Goal: Information Seeking & Learning: Learn about a topic

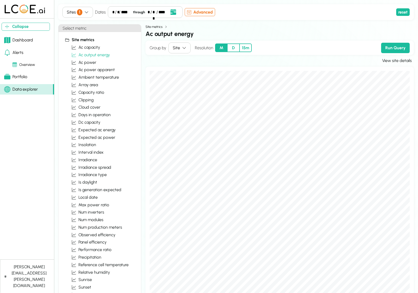
click at [74, 9] on div "Sites 1" at bounding box center [75, 12] width 16 height 6
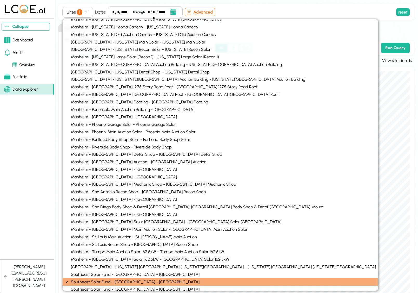
scroll to position [403, 0]
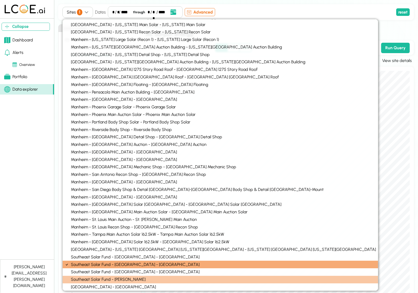
click at [144, 280] on div "Southeast Solar Fund - [PERSON_NAME]" at bounding box center [221, 279] width 316 height 8
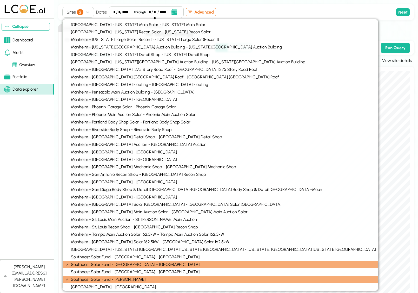
click at [149, 264] on div "Southeast Solar Fund - [GEOGRAPHIC_DATA] - [GEOGRAPHIC_DATA]" at bounding box center [221, 264] width 316 height 8
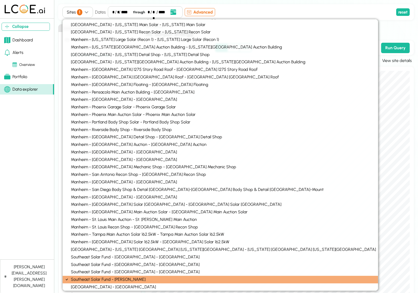
click at [416, 258] on div "Collapse Dashboard Alerts Overview Portfolio Data explorer [PERSON_NAME][EMAIL_…" at bounding box center [209, 147] width 418 height 295
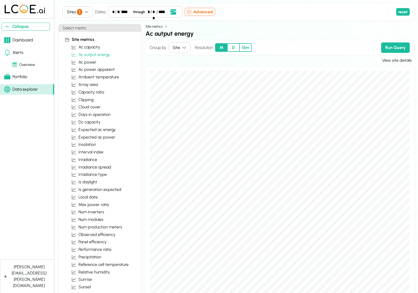
scroll to position [0, 0]
click at [236, 49] on button "D" at bounding box center [234, 47] width 12 height 9
click at [392, 45] on button "Run Query" at bounding box center [395, 48] width 29 height 10
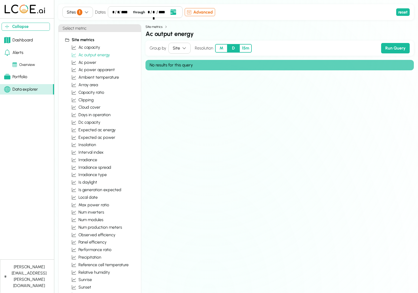
click at [246, 49] on button "15m" at bounding box center [246, 48] width 12 height 9
click at [395, 50] on button "Run Query" at bounding box center [395, 48] width 29 height 10
click at [173, 12] on icon "Open date picker" at bounding box center [174, 12] width 6 height 6
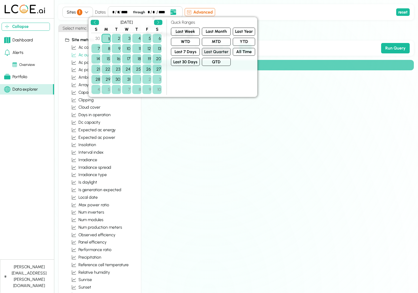
click at [225, 50] on button "Last Quarter" at bounding box center [216, 52] width 29 height 8
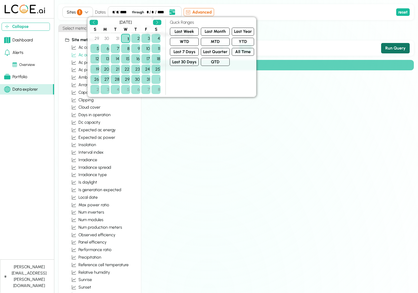
click at [404, 51] on button "Run Query" at bounding box center [395, 48] width 29 height 10
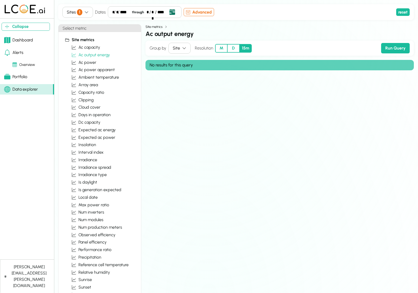
click at [171, 14] on icon "Open date picker" at bounding box center [173, 12] width 6 height 6
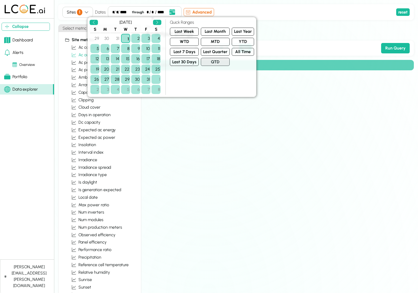
click at [226, 62] on button "QTD" at bounding box center [215, 62] width 29 height 8
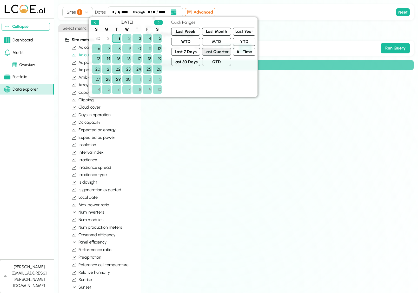
click at [212, 51] on button "Last Quarter" at bounding box center [216, 52] width 29 height 8
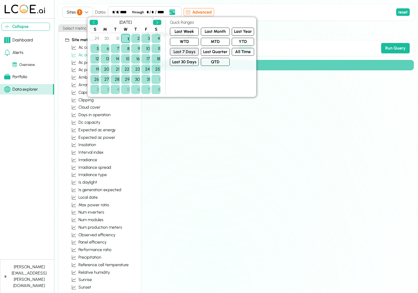
click at [188, 53] on button "Last 7 Days" at bounding box center [184, 52] width 29 height 8
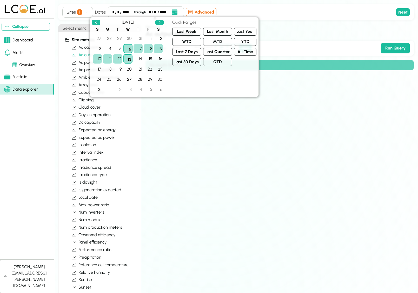
click at [264, 15] on div "Sites 1 Dates * / * / **** through * / ** / **** Advanced" at bounding box center [228, 12] width 332 height 12
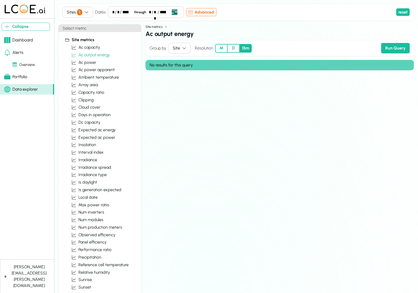
click at [177, 13] on button "Open date picker" at bounding box center [175, 12] width 10 height 7
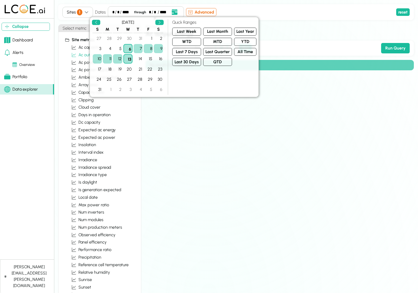
drag, startPoint x: 242, startPoint y: 33, endPoint x: 335, endPoint y: 39, distance: 92.8
click at [243, 33] on button "Last Year" at bounding box center [245, 32] width 22 height 8
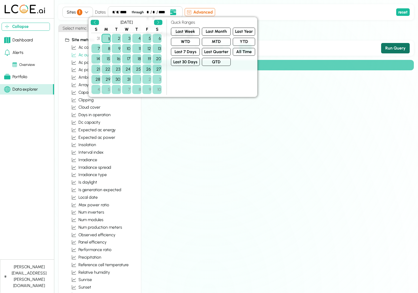
click at [393, 50] on button "Run Query" at bounding box center [395, 48] width 29 height 10
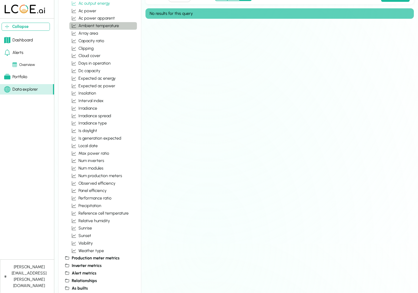
scroll to position [60, 0]
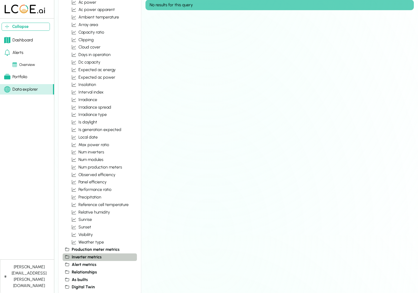
click at [77, 253] on button "Inverter metrics" at bounding box center [100, 257] width 74 height 8
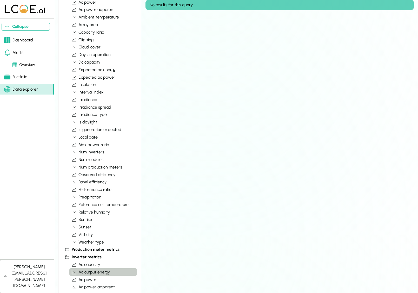
click at [92, 270] on span "ac output energy" at bounding box center [94, 272] width 31 height 6
click at [202, 253] on div "Group by Site Resolution M D 15m Run Query No results for this query" at bounding box center [280, 260] width 269 height 561
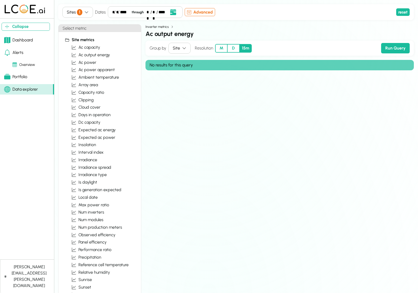
click at [180, 48] on div "Site" at bounding box center [176, 48] width 7 height 6
click at [98, 63] on button "ac power" at bounding box center [103, 63] width 68 height 8
click at [124, 12] on div "****" at bounding box center [124, 12] width 9 height 6
click at [85, 12] on icon "button" at bounding box center [87, 12] width 4 height 4
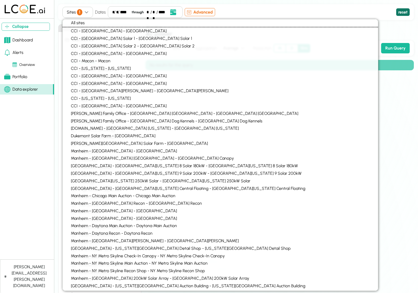
click at [404, 12] on button "reset" at bounding box center [404, 12] width 14 height 8
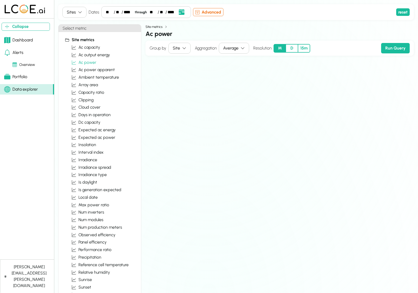
click at [78, 11] on icon "button" at bounding box center [80, 12] width 4 height 4
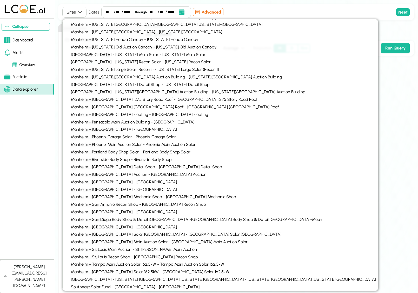
scroll to position [403, 0]
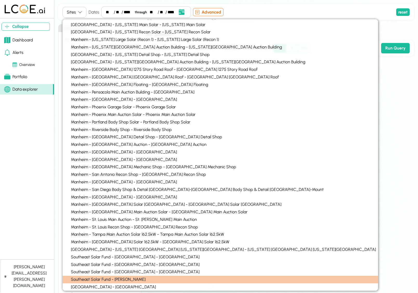
click at [163, 277] on div "Southeast Solar Fund - [PERSON_NAME]" at bounding box center [221, 279] width 316 height 8
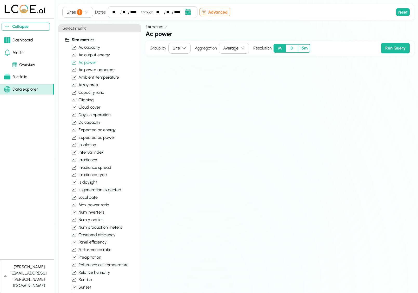
click at [21, 64] on div "Overview" at bounding box center [23, 65] width 23 height 6
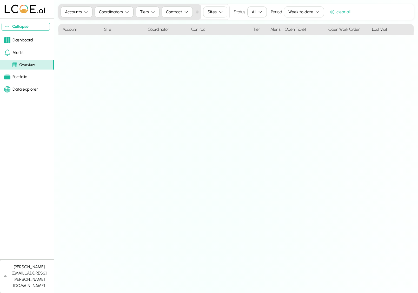
click at [89, 13] on button "Accounts" at bounding box center [77, 12] width 32 height 11
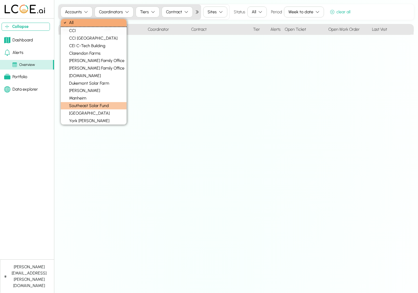
click at [94, 106] on div "Southeast Solar Fund" at bounding box center [94, 106] width 66 height 8
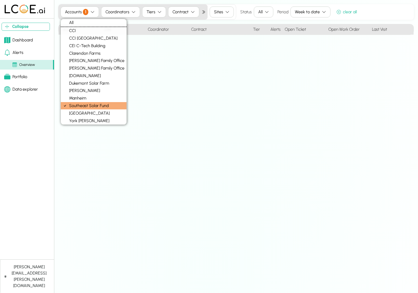
click at [268, 12] on icon "button" at bounding box center [267, 12] width 4 height 4
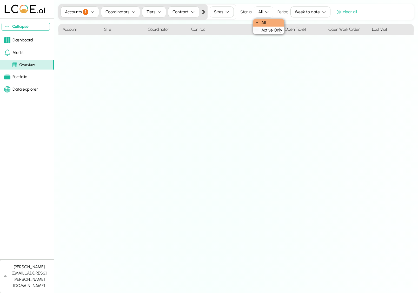
click at [303, 12] on div "Week to date" at bounding box center [307, 12] width 25 height 6
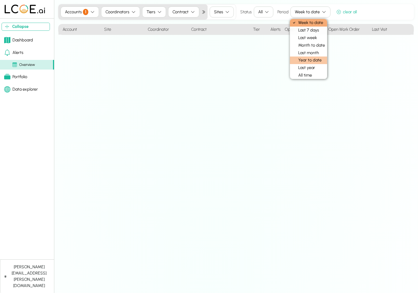
click at [312, 62] on div "Year to date" at bounding box center [308, 60] width 37 height 8
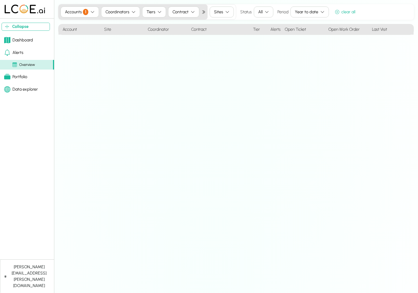
click at [333, 62] on div "Accounts 1 Coordinators Tiers Contract Sites Status All Period Year to date cle…" at bounding box center [236, 146] width 356 height 284
click at [225, 12] on icon "button" at bounding box center [227, 12] width 4 height 4
click at [221, 25] on div "All" at bounding box center [216, 23] width 15 height 8
click at [86, 12] on span "1" at bounding box center [85, 12] width 5 height 6
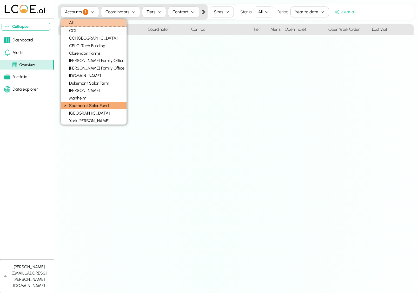
drag, startPoint x: 85, startPoint y: 21, endPoint x: 92, endPoint y: 21, distance: 6.8
click at [85, 21] on div "All" at bounding box center [94, 23] width 66 height 8
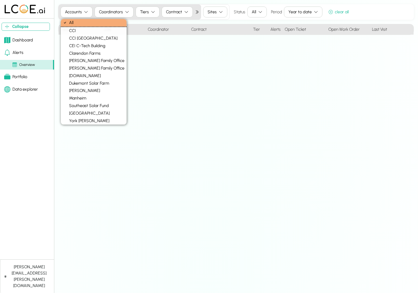
click at [350, 61] on div "Accounts Coordinators Tiers Contract Sites Status All Period Year to date clear…" at bounding box center [236, 146] width 356 height 284
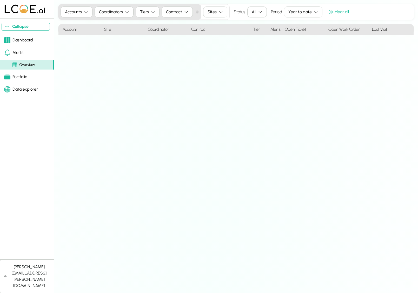
click at [219, 13] on icon "button" at bounding box center [221, 12] width 4 height 4
drag, startPoint x: 213, startPoint y: 22, endPoint x: 252, endPoint y: 24, distance: 38.5
click at [213, 22] on div "All" at bounding box center [210, 23] width 15 height 8
click at [377, 90] on div "Accounts Coordinators Tiers Contract Sites Status All Period Year to date clear…" at bounding box center [236, 146] width 356 height 284
click at [24, 50] on link "Alerts" at bounding box center [27, 52] width 54 height 10
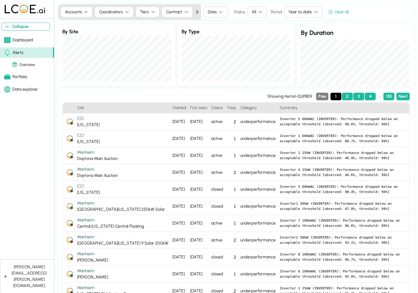
click at [20, 75] on div "Portfolio" at bounding box center [15, 77] width 23 height 6
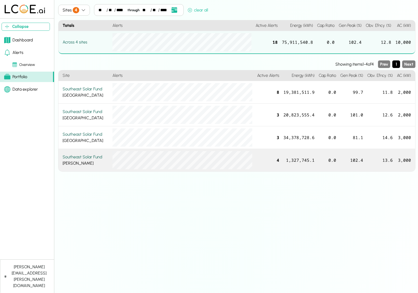
click at [79, 160] on div "Southeast Solar Fund [PERSON_NAME]" at bounding box center [86, 160] width 46 height 12
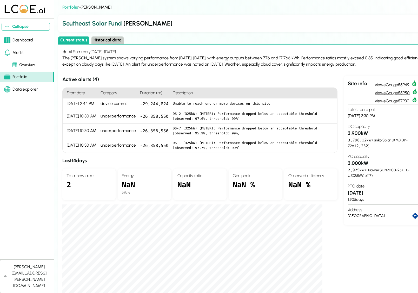
click at [402, 92] on link "view eGauge55950" at bounding box center [396, 92] width 43 height 8
click at [400, 86] on link "view eGauge55949" at bounding box center [396, 84] width 43 height 8
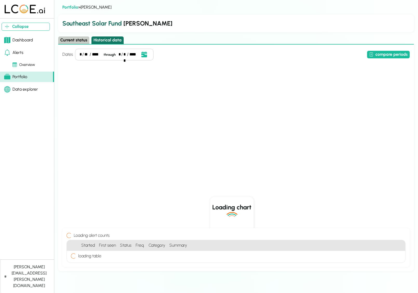
click at [111, 42] on button "Historical data" at bounding box center [108, 40] width 32 height 8
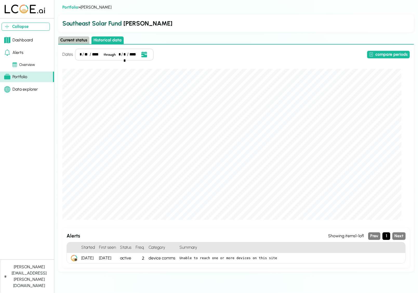
click at [27, 75] on div "Portfolio" at bounding box center [15, 77] width 23 height 6
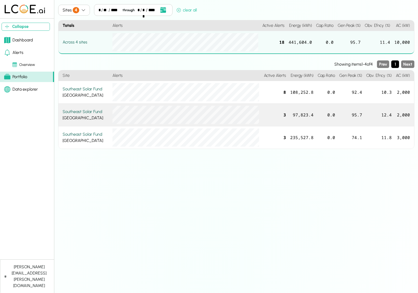
click at [85, 116] on div "Southeast Solar Fund [GEOGRAPHIC_DATA]" at bounding box center [86, 114] width 46 height 12
